Goal: Browse casually: Explore the website without a specific task or goal

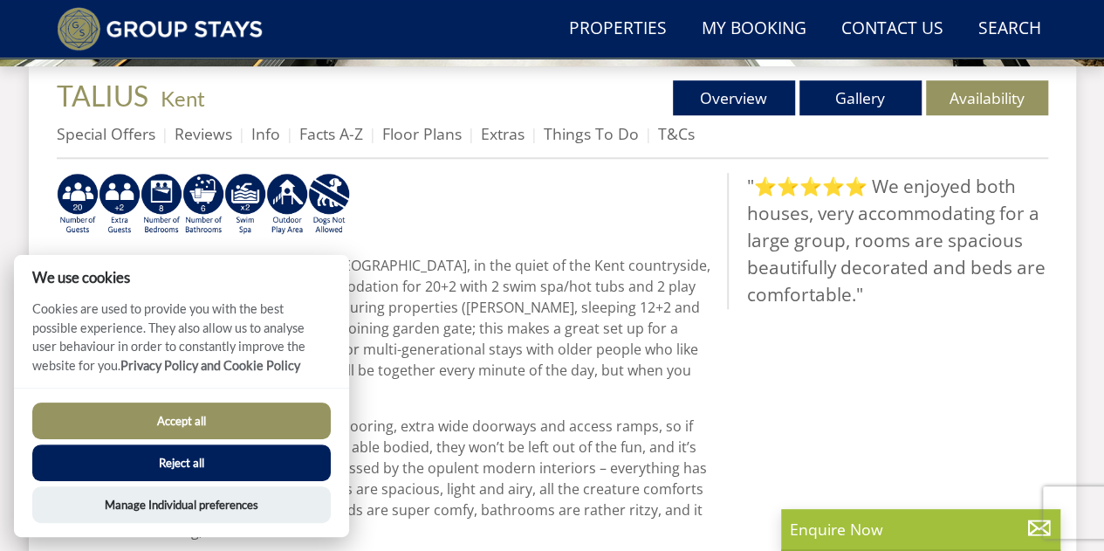
scroll to position [463, 0]
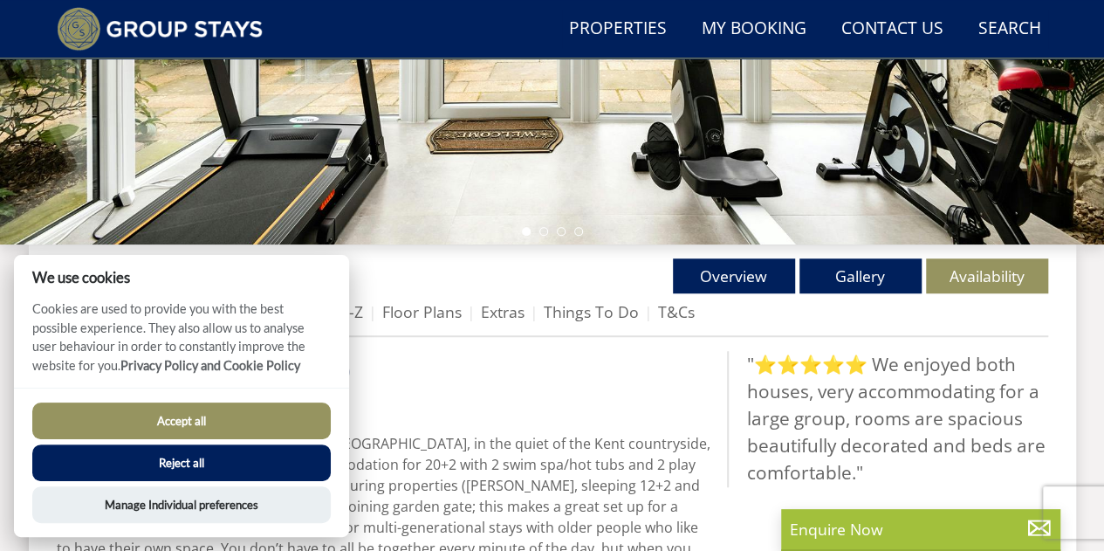
drag, startPoint x: 1114, startPoint y: 71, endPoint x: 1061, endPoint y: 76, distance: 53.5
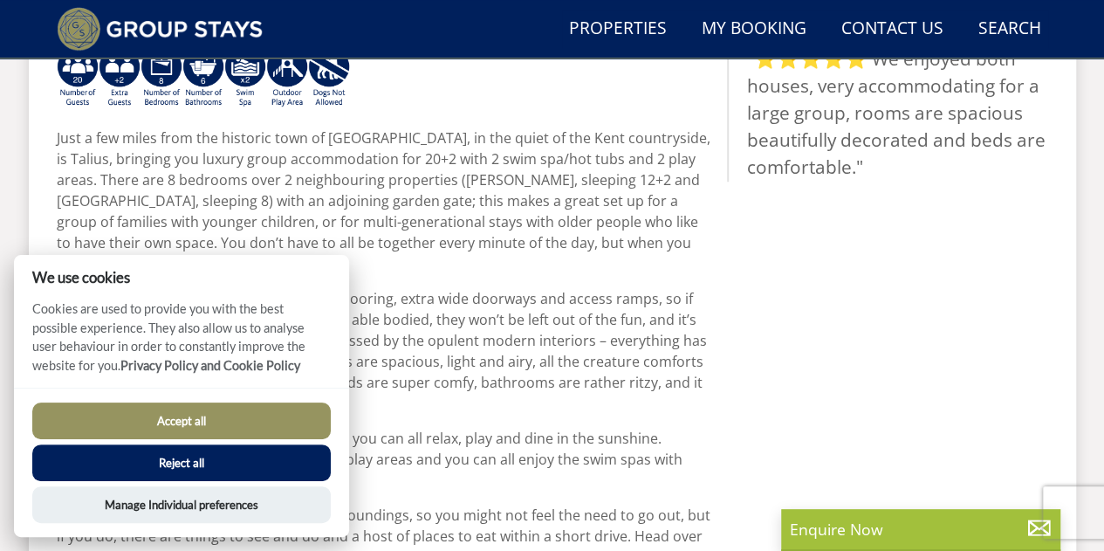
scroll to position [771, 0]
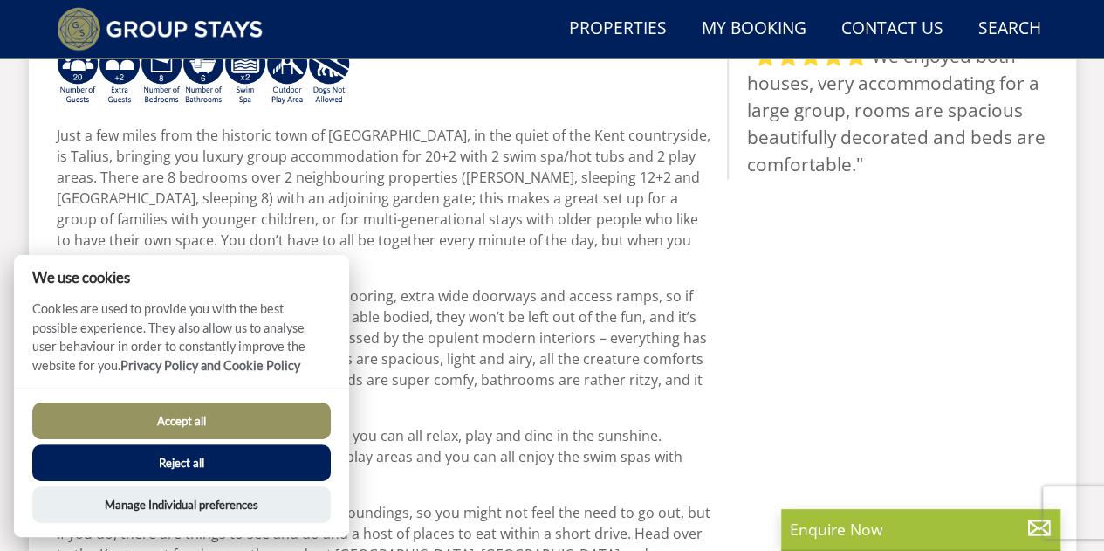
click at [270, 410] on button "Accept all" at bounding box center [181, 420] width 298 height 37
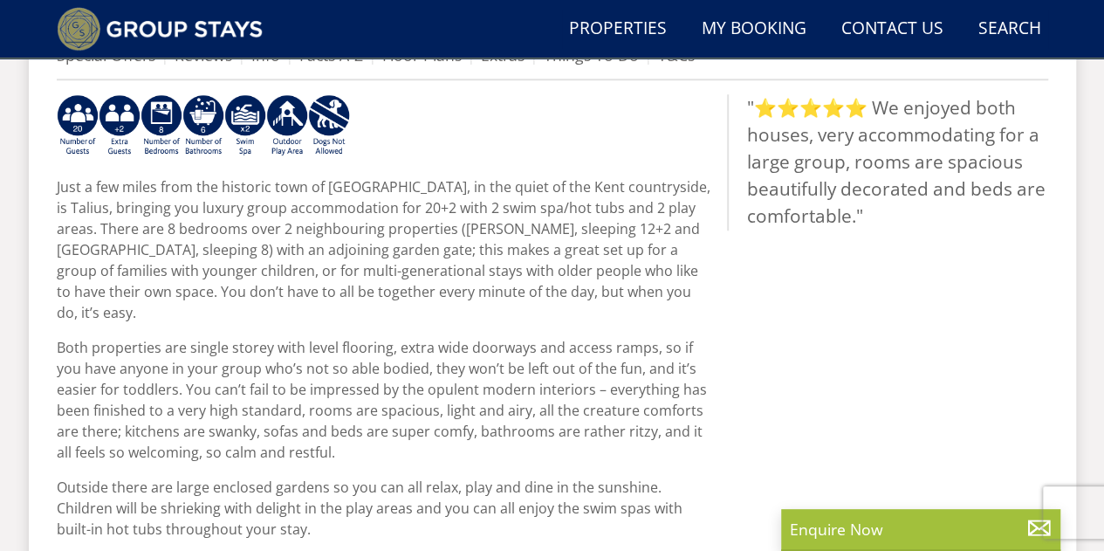
scroll to position [561, 0]
